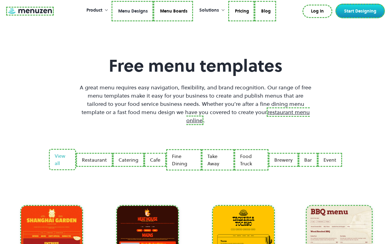
click at [29, 12] on link at bounding box center [30, 11] width 48 height 9
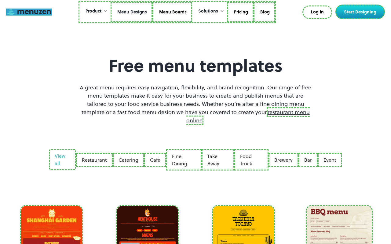
click at [132, 12] on link "Menu Designs" at bounding box center [132, 12] width 42 height 21
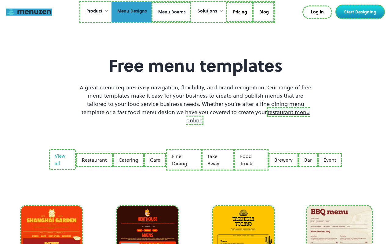
click at [171, 12] on link "Menu Boards" at bounding box center [171, 12] width 40 height 21
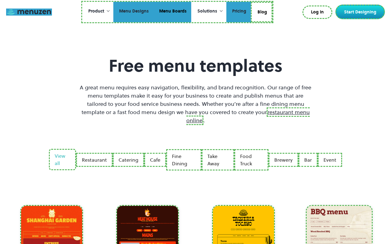
click at [238, 12] on link "Pricing" at bounding box center [238, 12] width 24 height 21
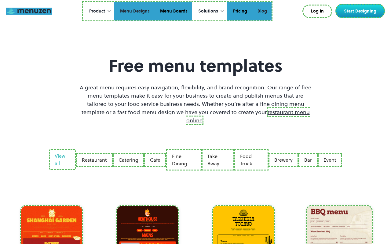
click at [261, 11] on link "Blog" at bounding box center [262, 11] width 20 height 19
click at [318, 11] on link "Log In" at bounding box center [317, 11] width 29 height 12
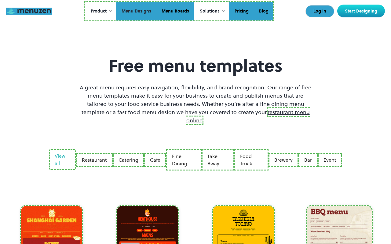
click at [361, 11] on link "Start Designing" at bounding box center [361, 11] width 48 height 13
